Goal: Information Seeking & Learning: Learn about a topic

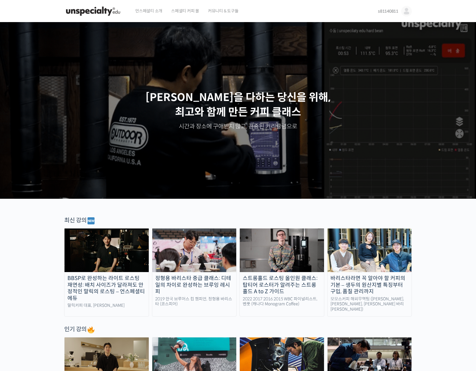
click at [274, 278] on div "스트롱홀드 로스팅 올인원 클래스: 탑티어 로스터가 알려주는 스트롱홀드 A to Z 가이드" at bounding box center [282, 285] width 84 height 20
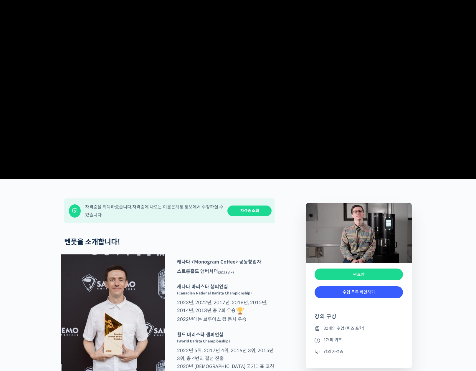
scroll to position [98, 0]
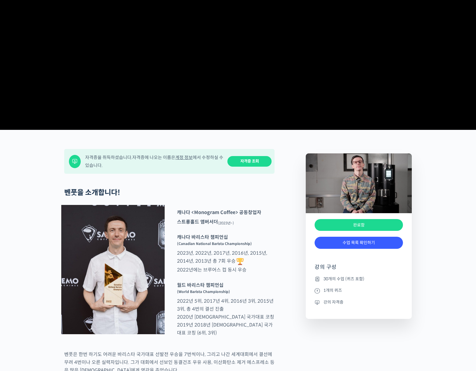
click at [320, 249] on link "수업 목록 확인하기" at bounding box center [358, 243] width 88 height 12
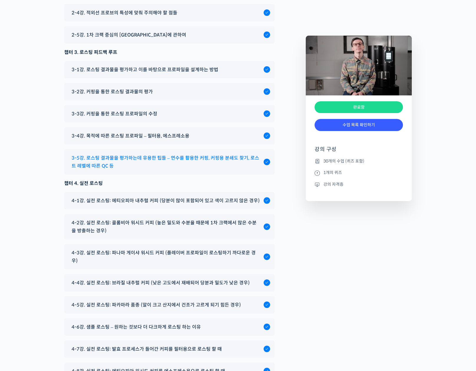
scroll to position [3130, 0]
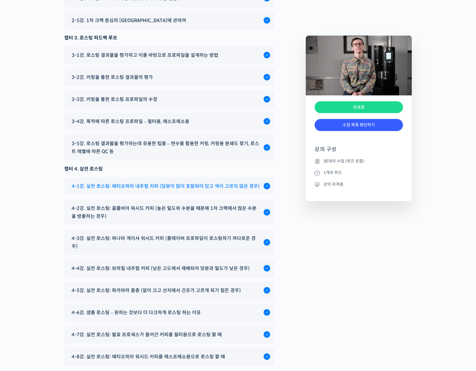
click at [166, 190] on span "4-1강. 실전 로스팅: 에티오피아 내추럴 커피 (당분이 많이 포함되어 있고 색이 고르지 않은 경우)" at bounding box center [166, 186] width 188 height 8
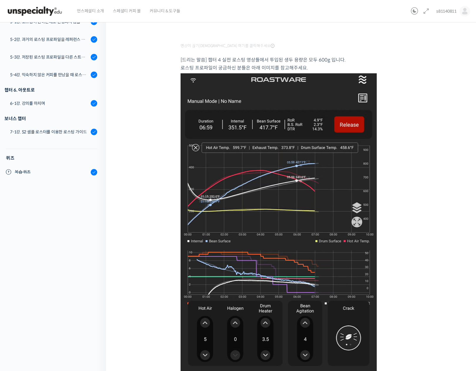
scroll to position [232, 0]
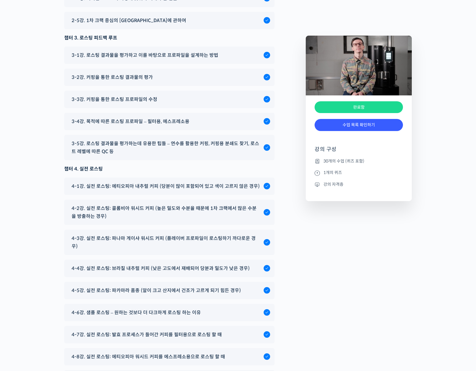
scroll to position [3179, 0]
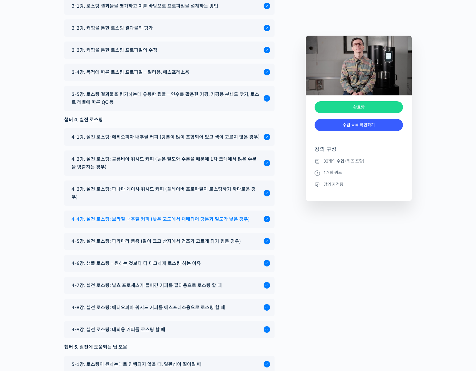
click at [190, 223] on span "4-4강. 실전 로스팅: 브라질 내추럴 커피 (낮은 고도에서 재배되어 당분과 밀도가 낮은 경우)" at bounding box center [161, 219] width 178 height 8
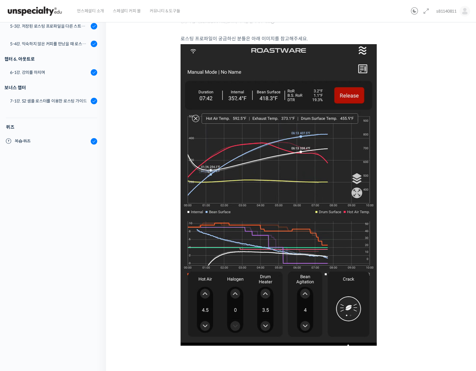
scroll to position [227, 0]
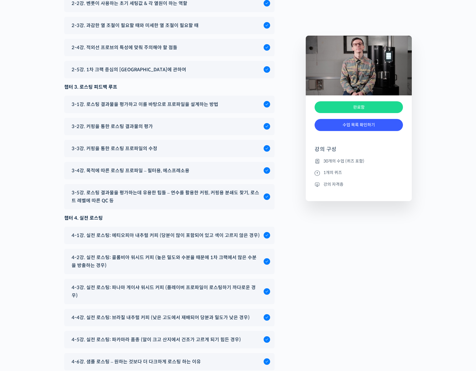
scroll to position [3130, 0]
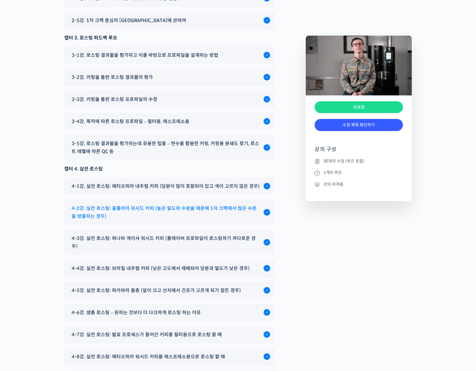
click at [167, 220] on span "4-2강. 실전 로스팅: 콜롬비아 워시드 커피 (높은 밀도와 수분율 때문에 1차 크랙에서 많은 수분을 방출하는 경우)" at bounding box center [166, 212] width 189 height 16
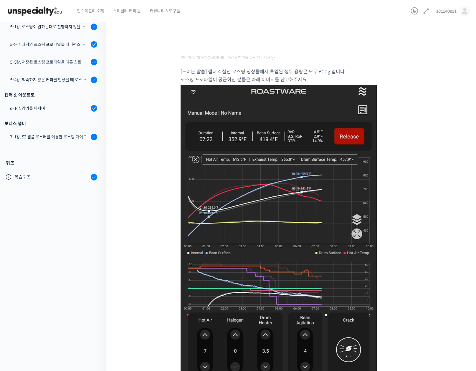
scroll to position [196, 0]
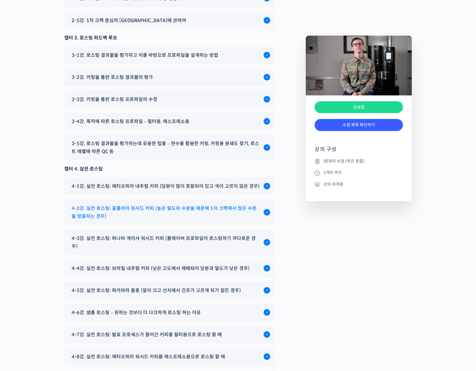
scroll to position [3228, 0]
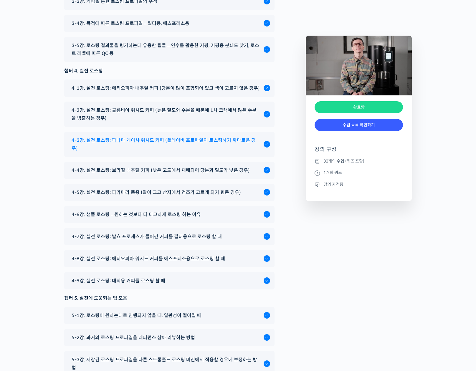
click at [147, 157] on div "4-3강. 실전 로스팅: 파나마 게이샤 워시드 커피 (플레이버 프로파일이 로스팅하기 까다로운 경우)" at bounding box center [169, 144] width 210 height 25
click at [159, 152] on span "4-3강. 실전 로스팅: 파나마 게이샤 워시드 커피 (플레이버 프로파일이 로스팅하기 까다로운 경우)" at bounding box center [166, 144] width 189 height 16
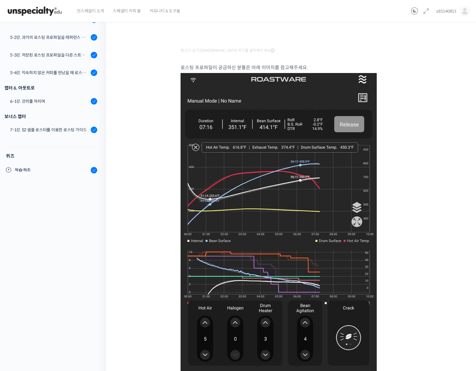
scroll to position [227, 0]
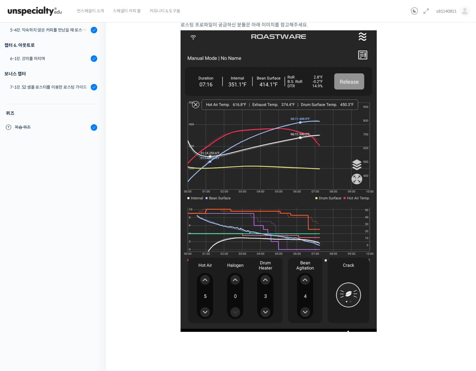
drag, startPoint x: 428, startPoint y: 195, endPoint x: 416, endPoint y: 197, distance: 11.9
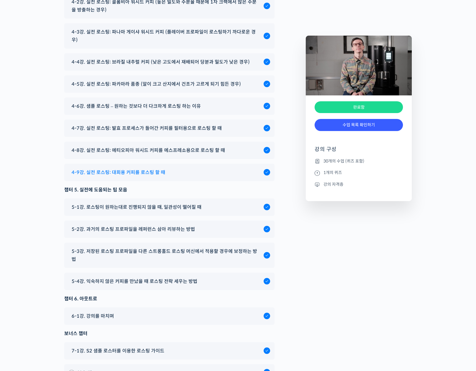
scroll to position [3328, 0]
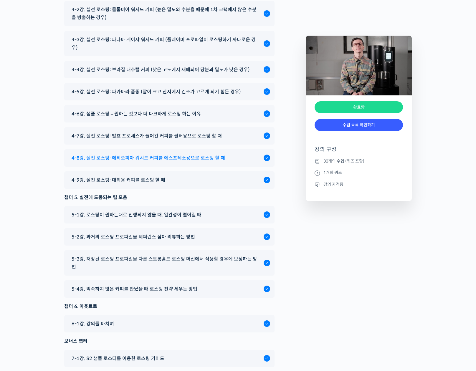
click at [138, 162] on span "4-8강. 실전 로스팅: 에티오피아 워시드 커피를 에스프레소용으로 로스팅 할 때" at bounding box center [148, 158] width 153 height 8
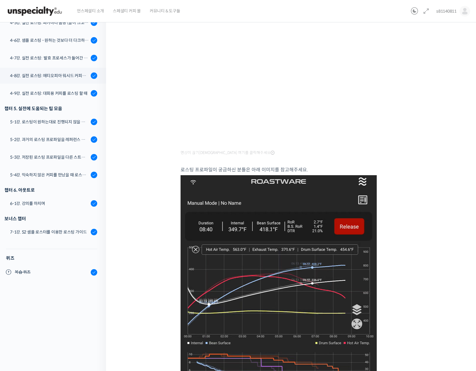
scroll to position [80, 0]
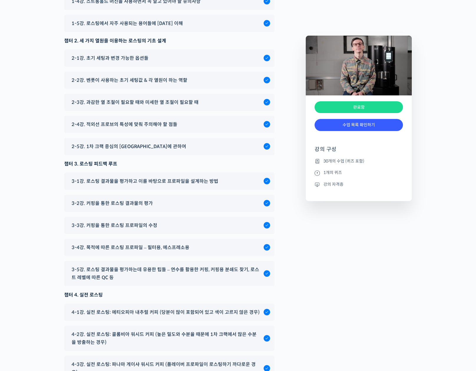
scroll to position [2936, 0]
